Goal: Navigation & Orientation: Understand site structure

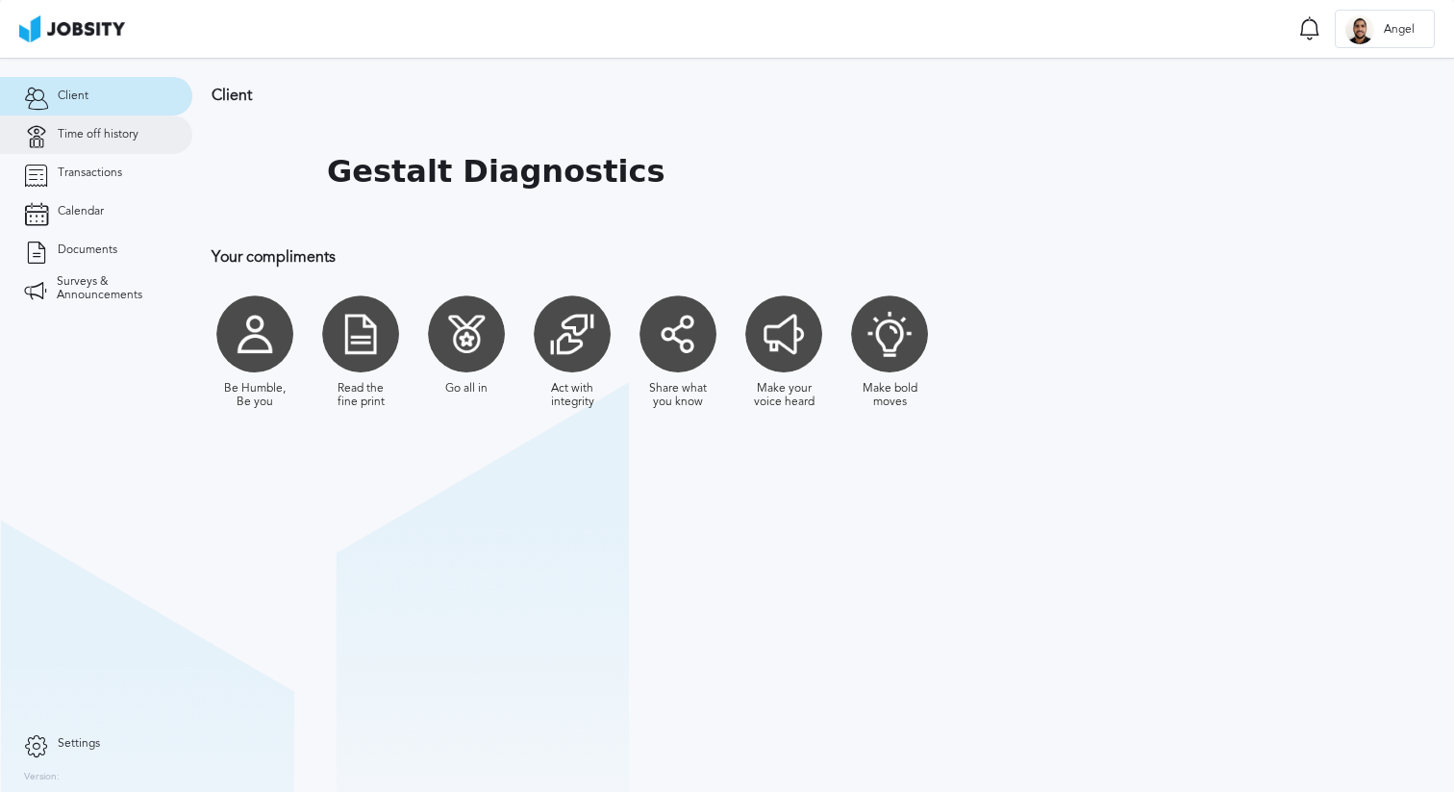
click at [113, 140] on span "Time off history" at bounding box center [98, 134] width 81 height 13
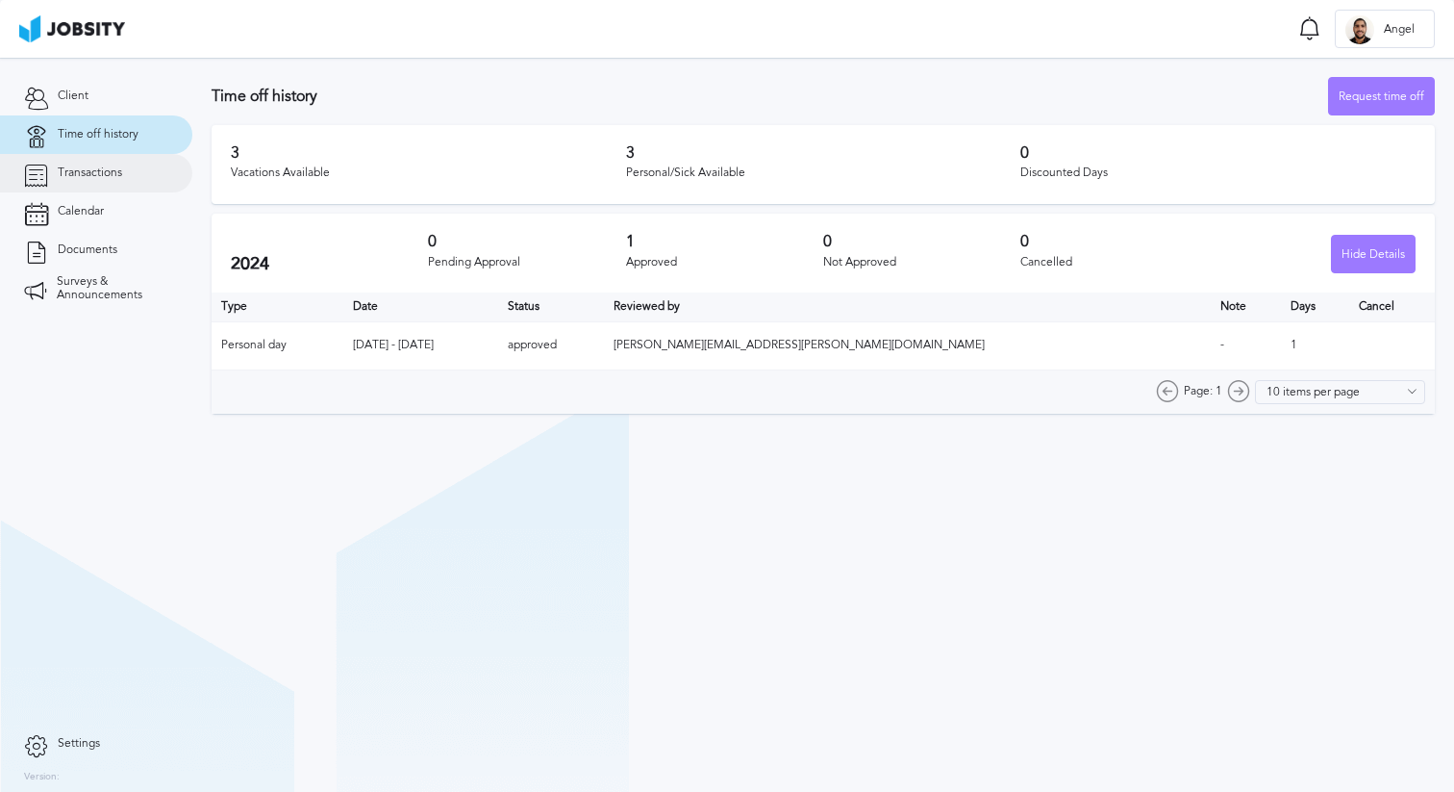
click at [115, 164] on link "Transactions" at bounding box center [96, 173] width 192 height 38
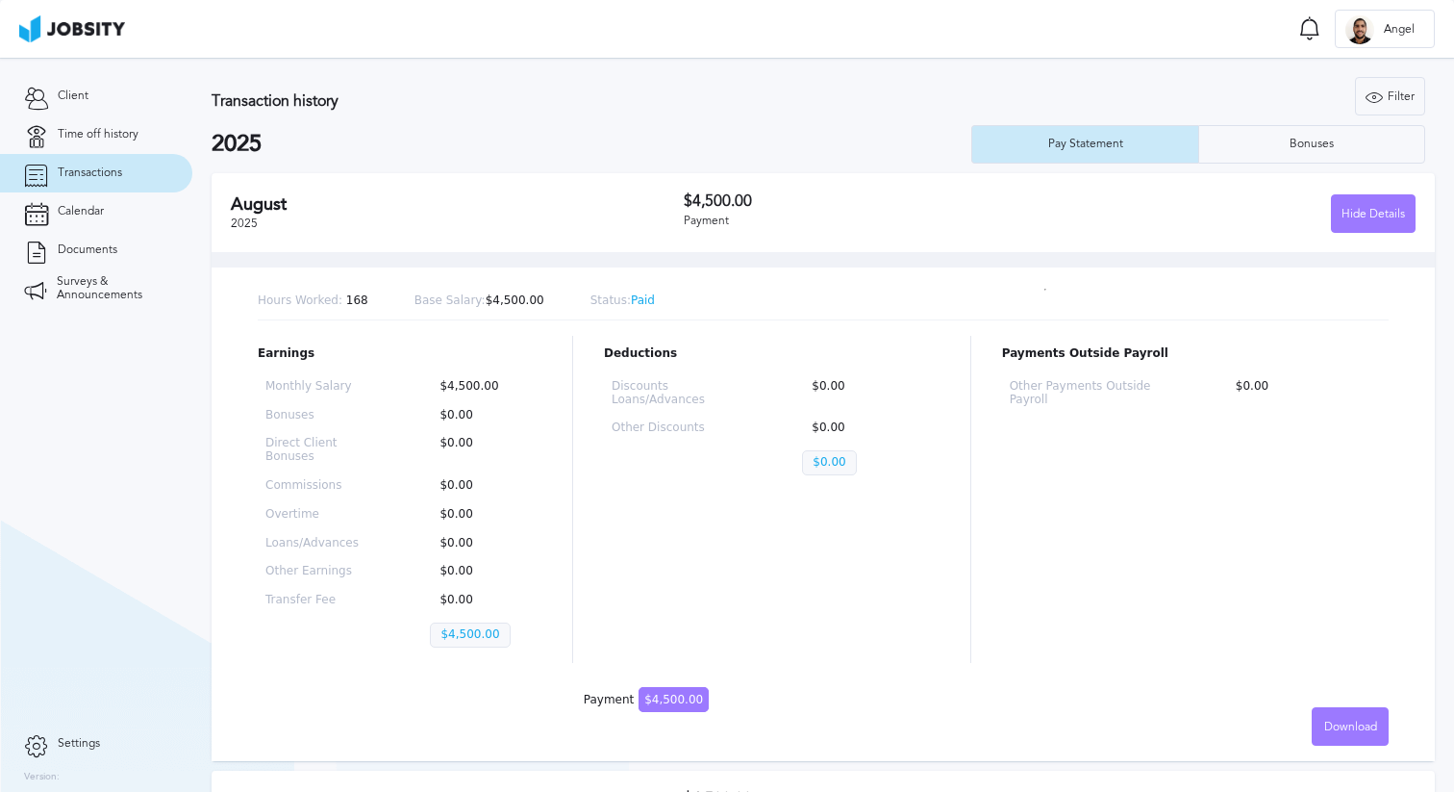
click at [115, 164] on link "Transactions" at bounding box center [96, 173] width 192 height 38
click at [475, 302] on span "Base Salary:" at bounding box center [450, 299] width 71 height 13
drag, startPoint x: 475, startPoint y: 302, endPoint x: 687, endPoint y: 304, distance: 211.6
click at [687, 304] on div "Hours Worked: 168 Base Salary: $4,500.00 Status: Paid" at bounding box center [823, 302] width 1131 height 38
click at [1280, 150] on div "Bonuses" at bounding box center [1311, 144] width 63 height 13
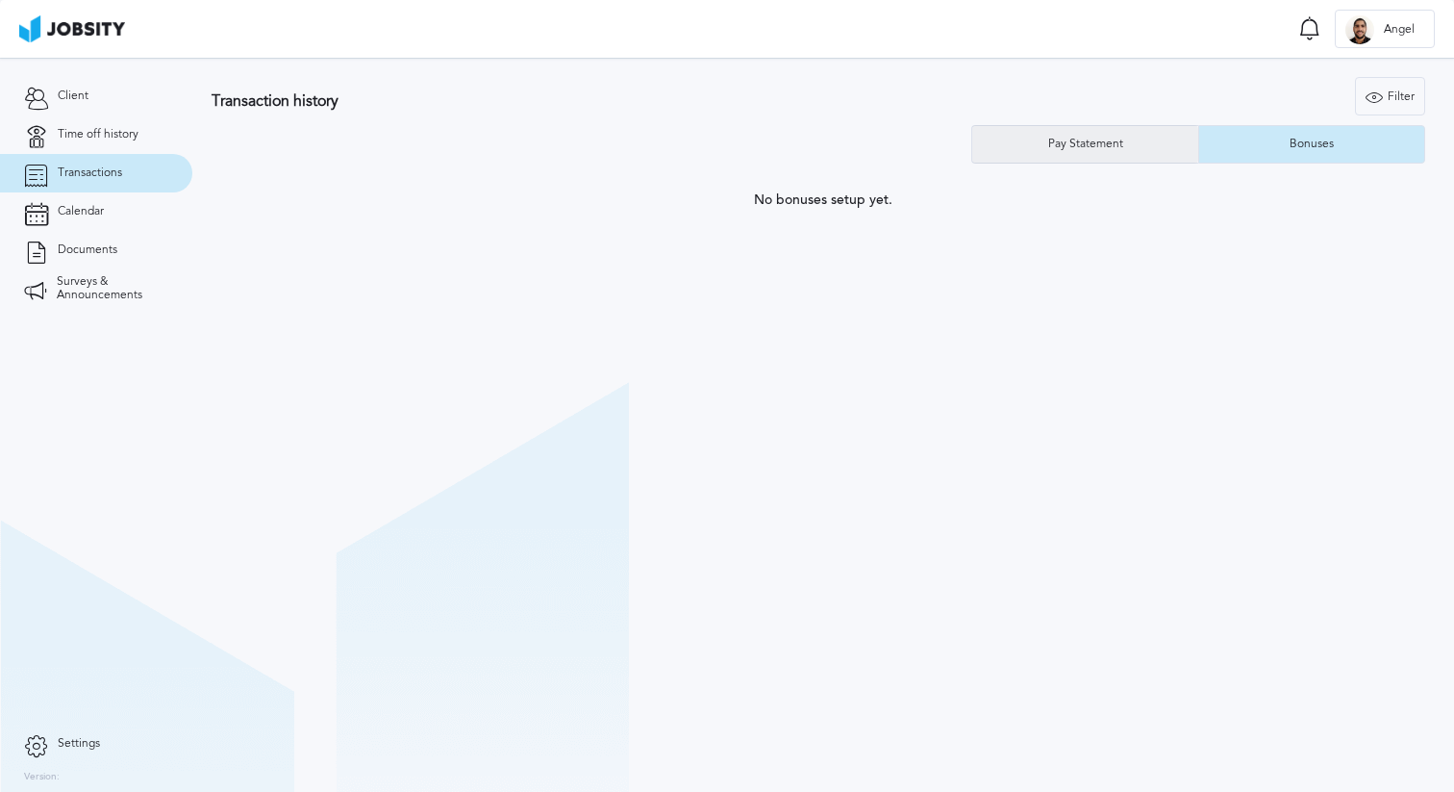
click at [1139, 147] on div "Pay Statement" at bounding box center [1085, 144] width 226 height 38
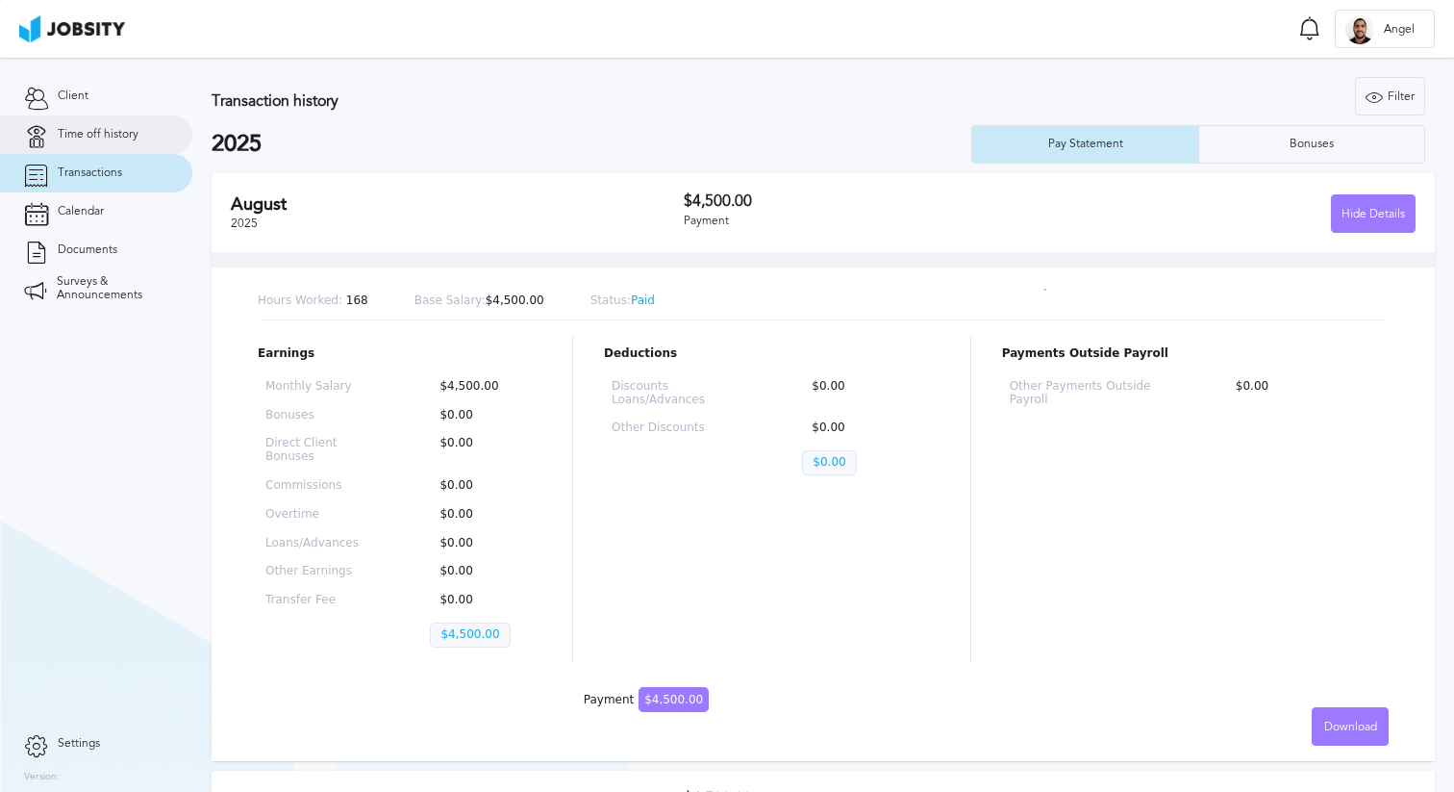
click at [124, 152] on link "Time off history" at bounding box center [96, 134] width 192 height 38
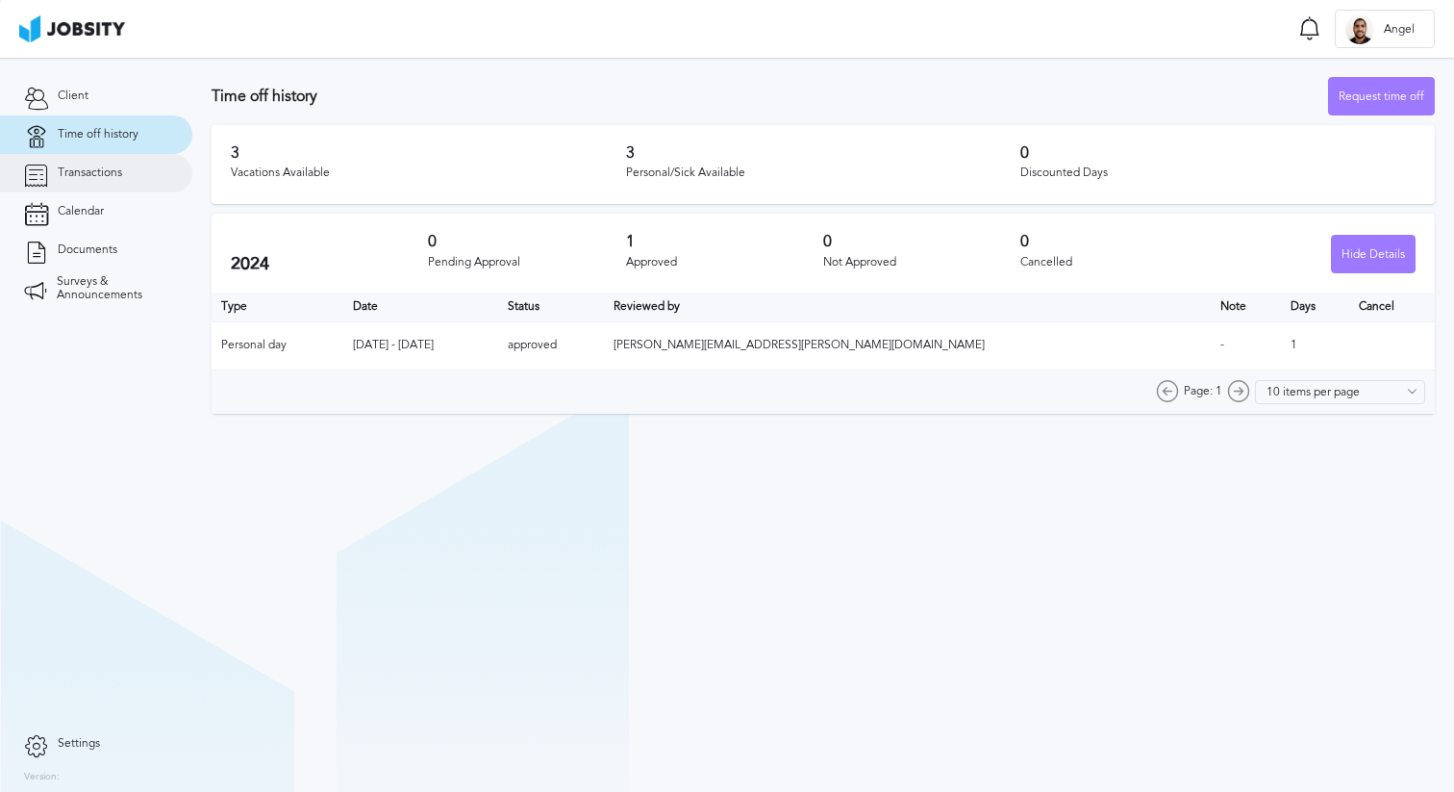
click at [123, 172] on link "Transactions" at bounding box center [96, 173] width 192 height 38
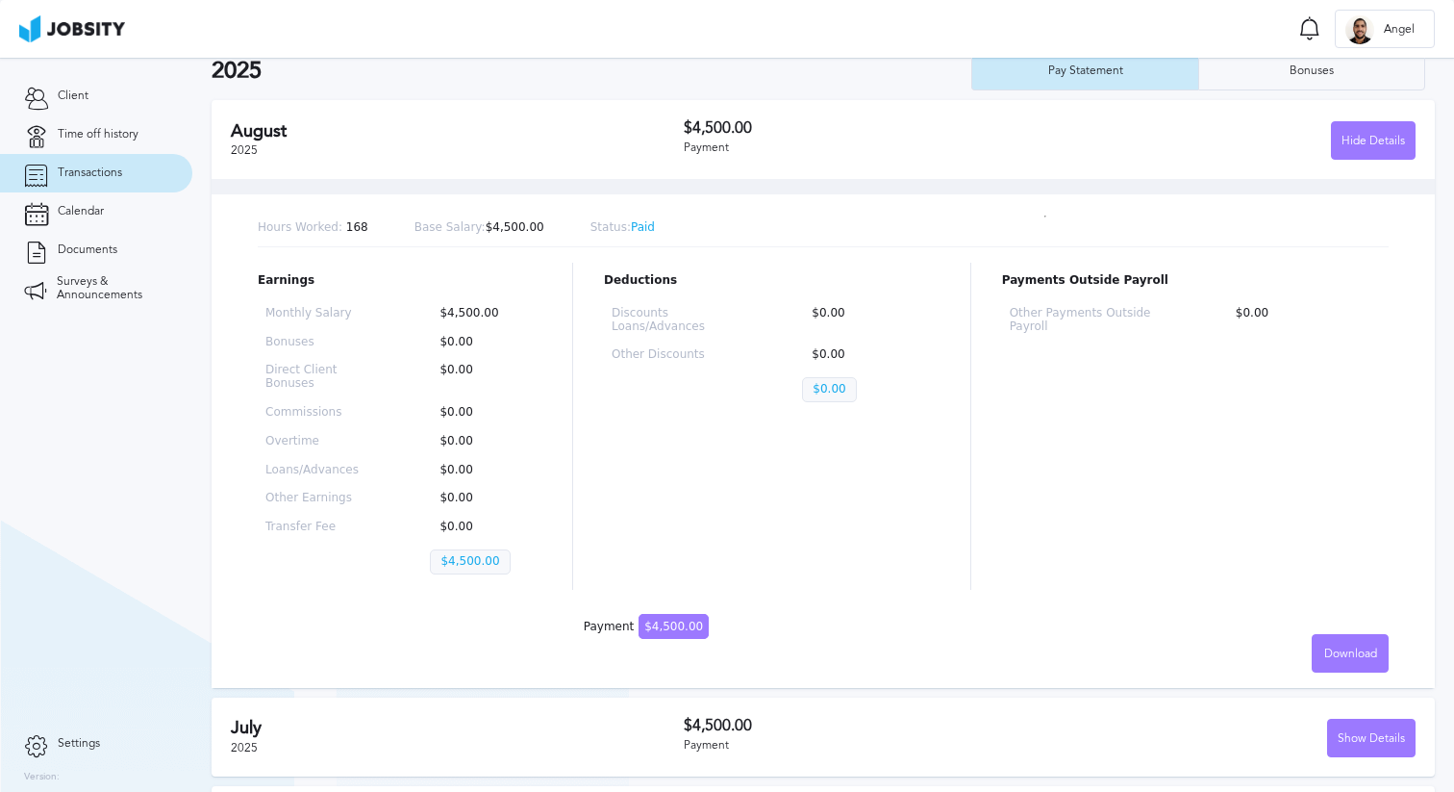
scroll to position [69, 0]
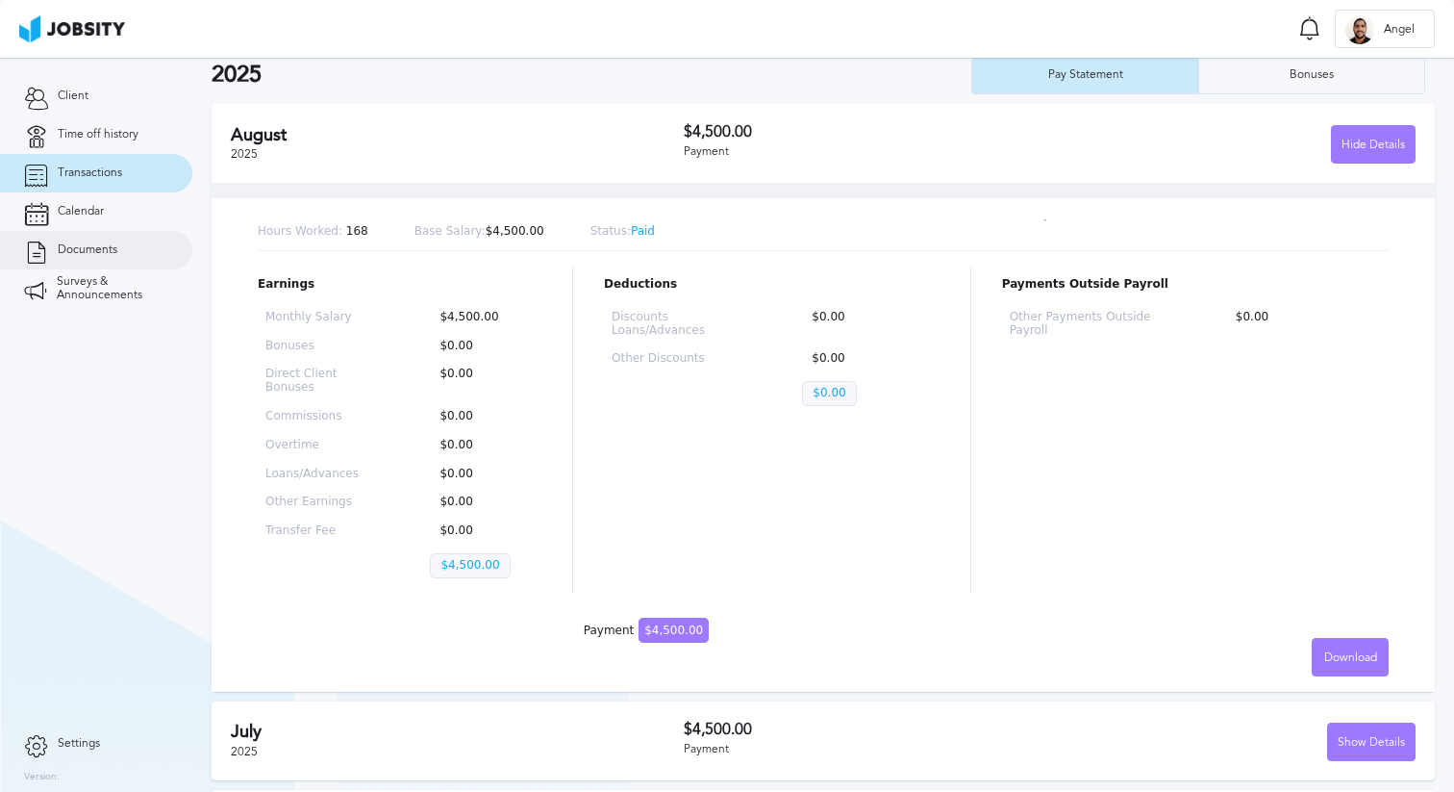
click at [119, 235] on link "Documents" at bounding box center [96, 250] width 192 height 38
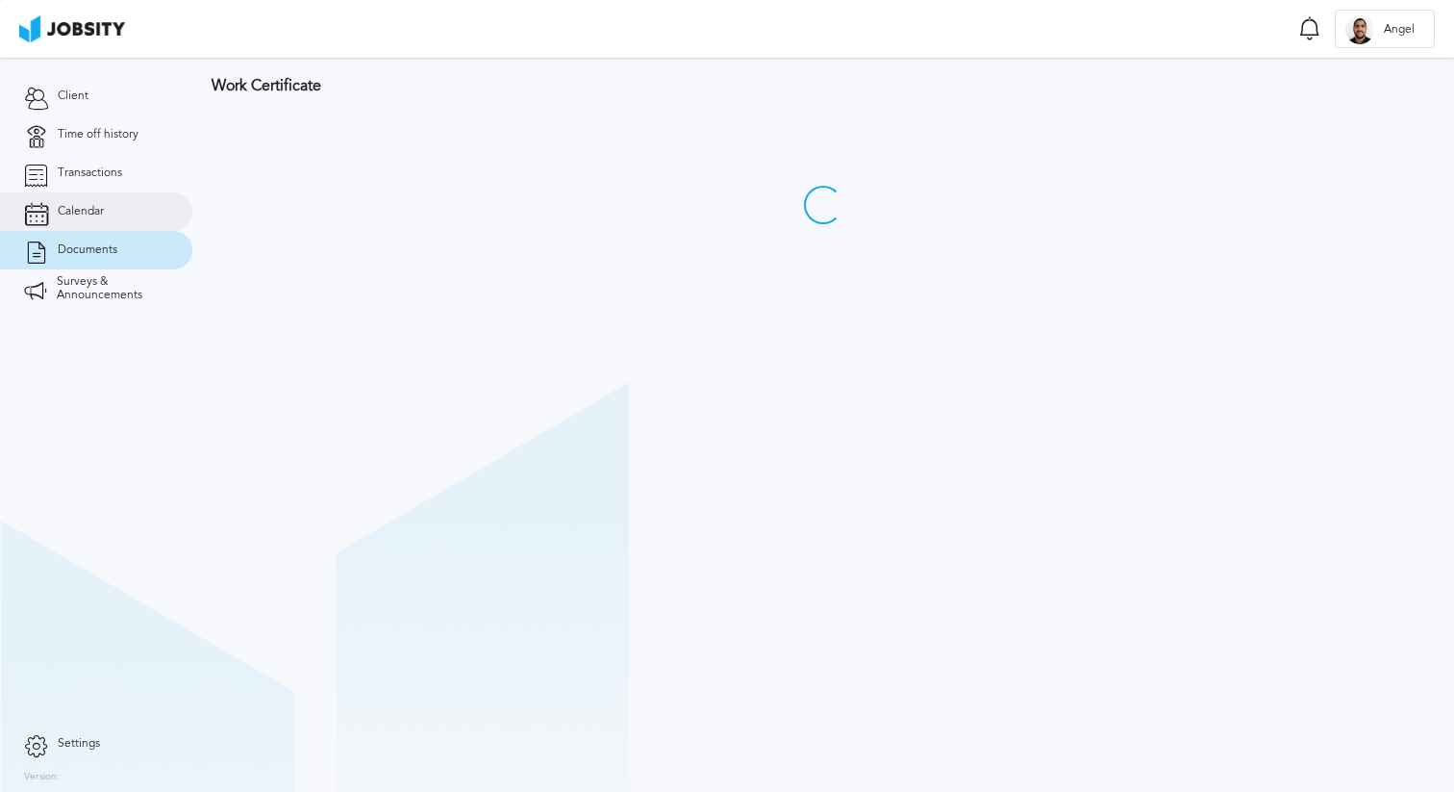
click at [119, 214] on link "Calendar" at bounding box center [96, 211] width 192 height 38
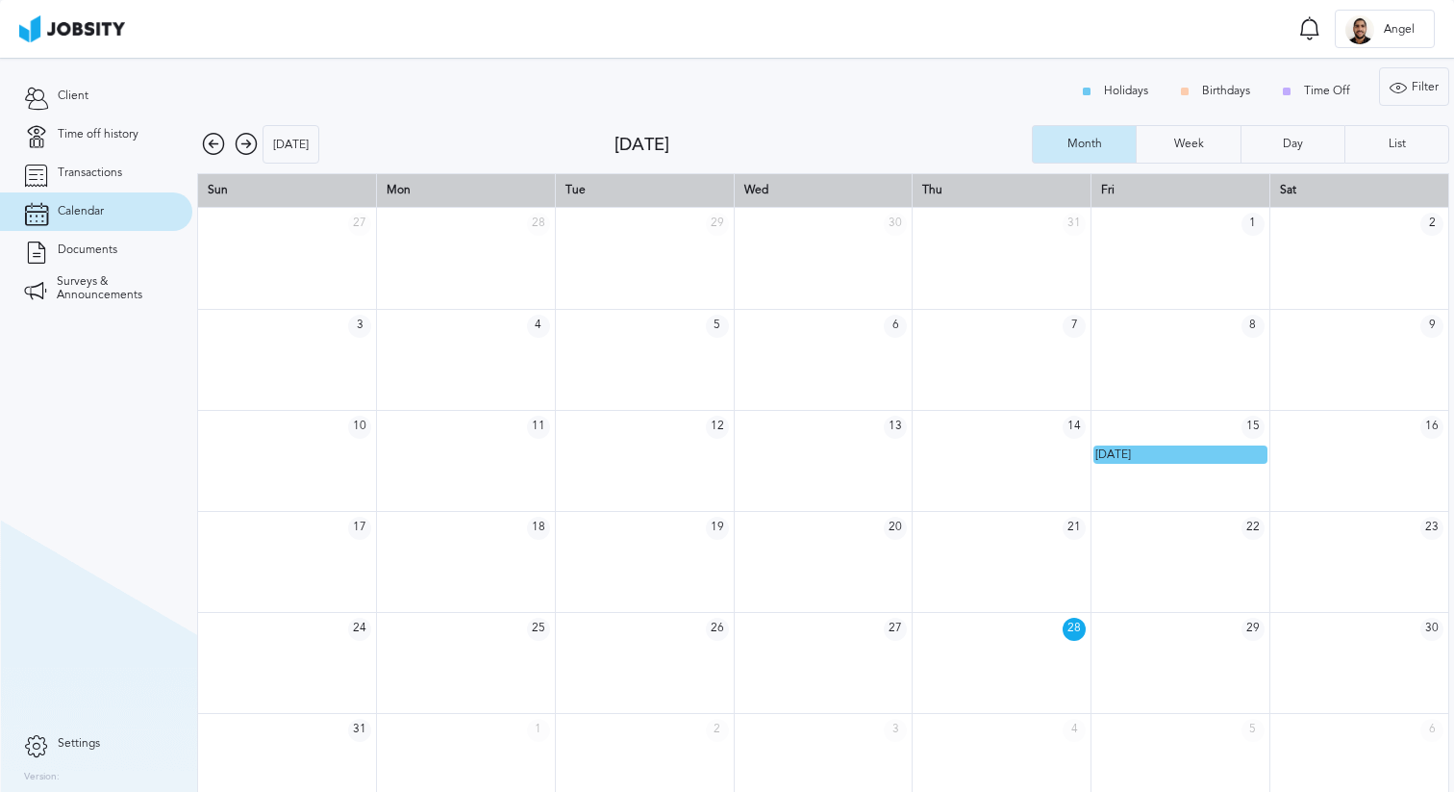
scroll to position [26, 0]
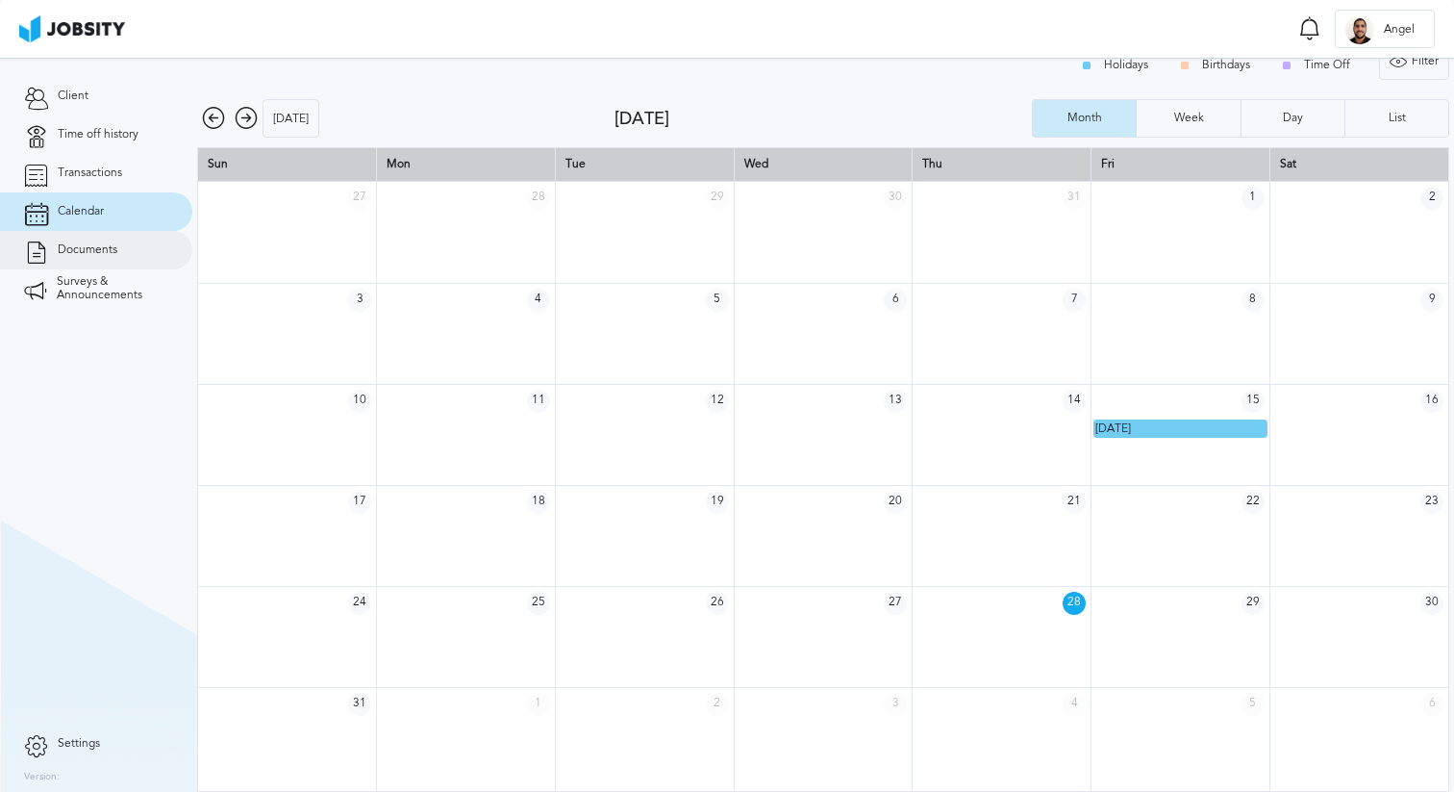
click at [88, 252] on span "Documents" at bounding box center [88, 249] width 60 height 13
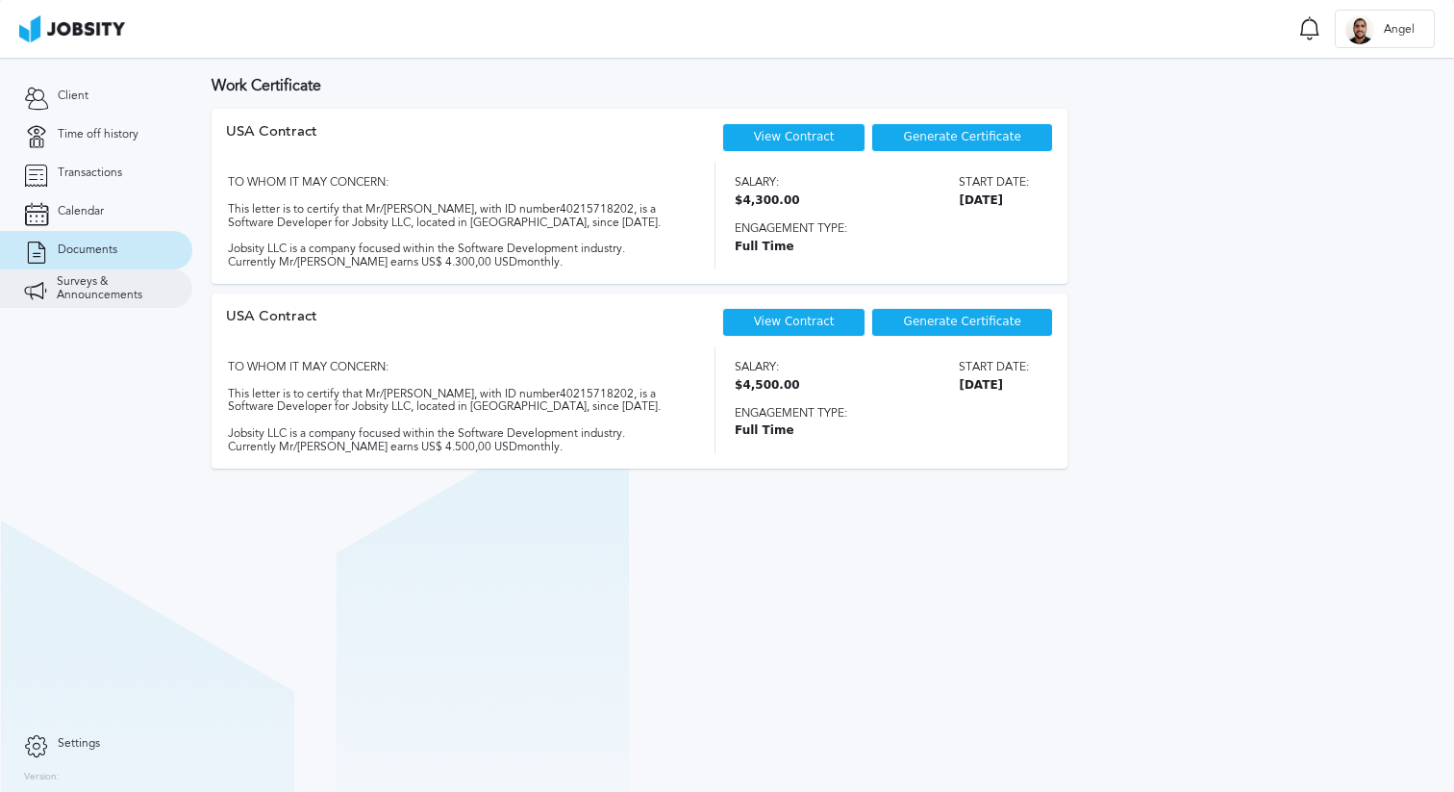
click at [90, 283] on span "Surveys & Announcements" at bounding box center [113, 288] width 112 height 27
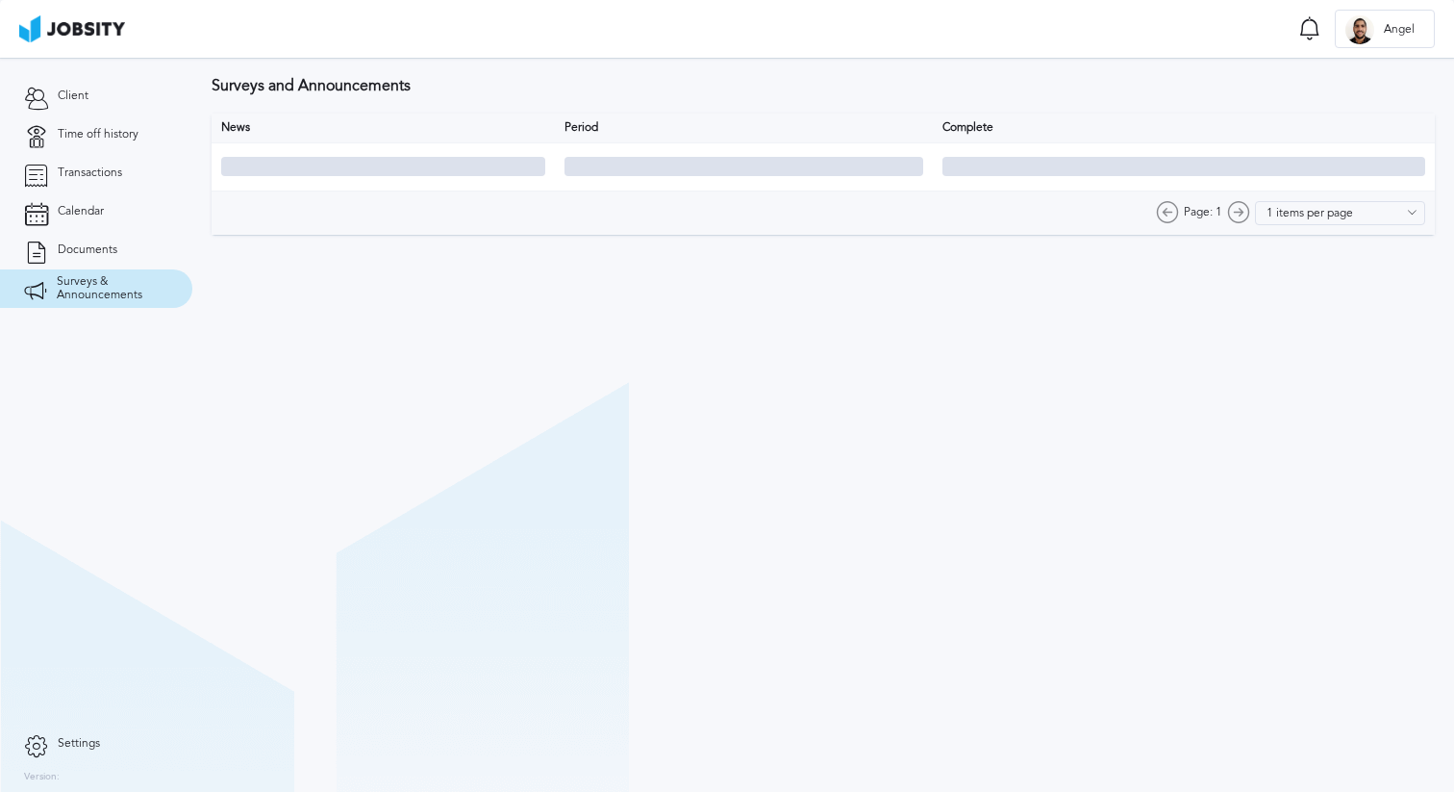
type input "10 items per page"
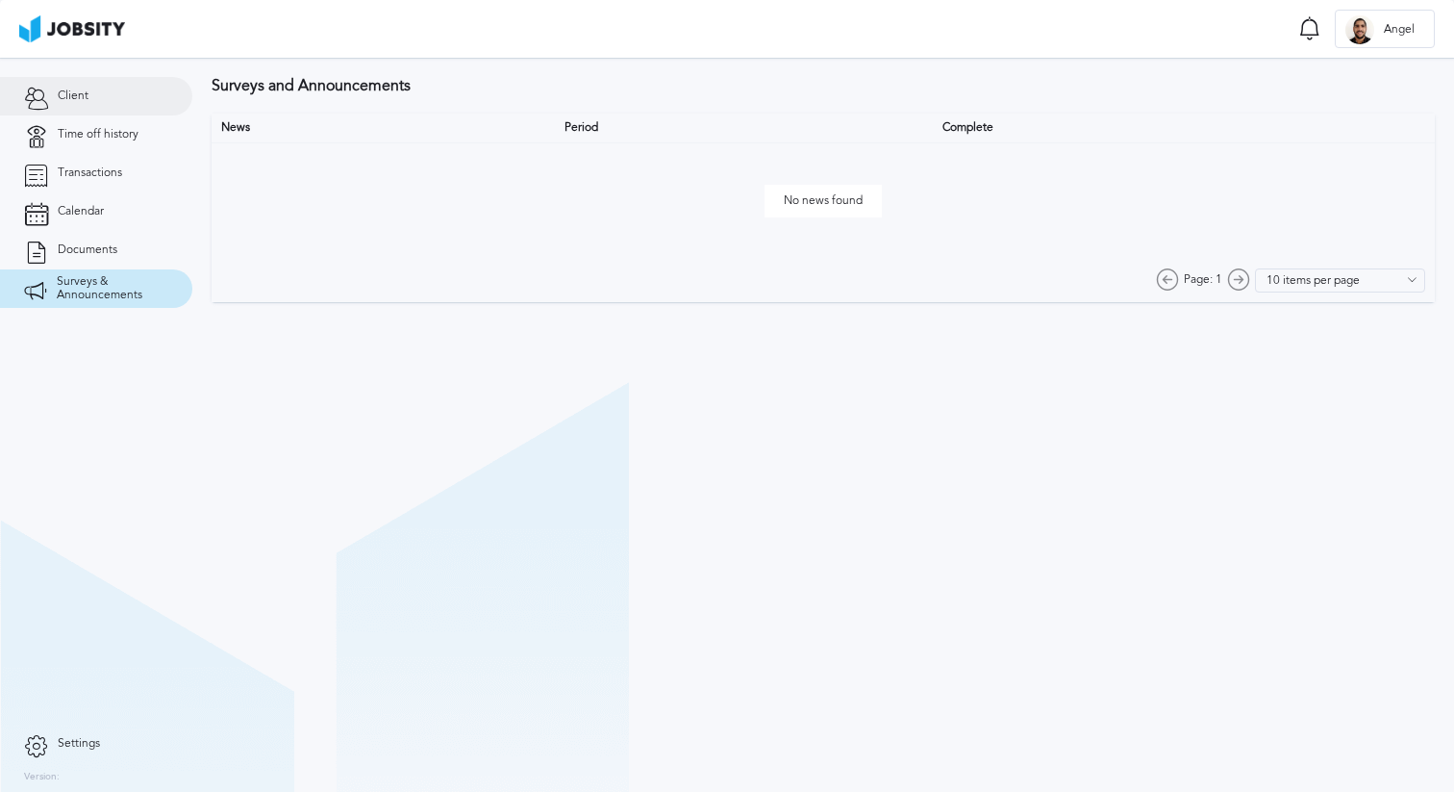
click at [88, 104] on link "Client" at bounding box center [96, 96] width 192 height 38
